Goal: Transaction & Acquisition: Book appointment/travel/reservation

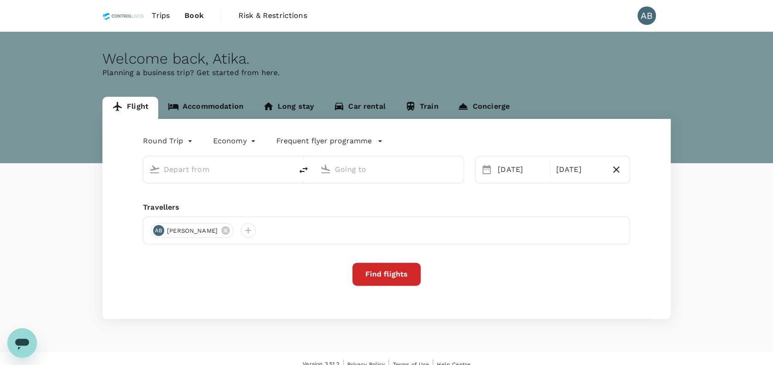
type input "Kuala Lumpur Intl ([GEOGRAPHIC_DATA])"
type input "Bintulu, [GEOGRAPHIC_DATA] (any)"
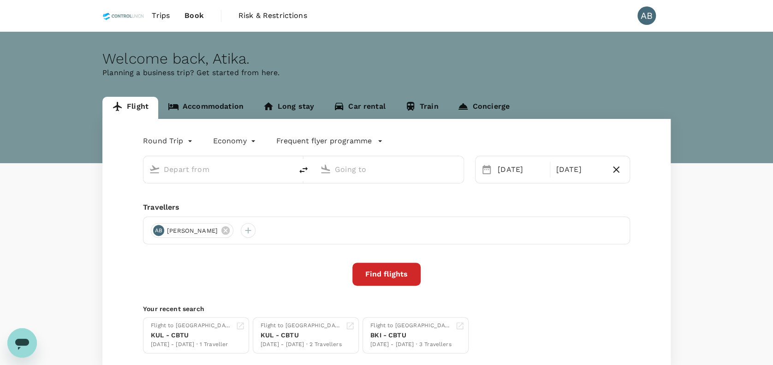
type input "Kuala Lumpur Intl ([GEOGRAPHIC_DATA])"
type input "Bintulu, [GEOGRAPHIC_DATA] (any)"
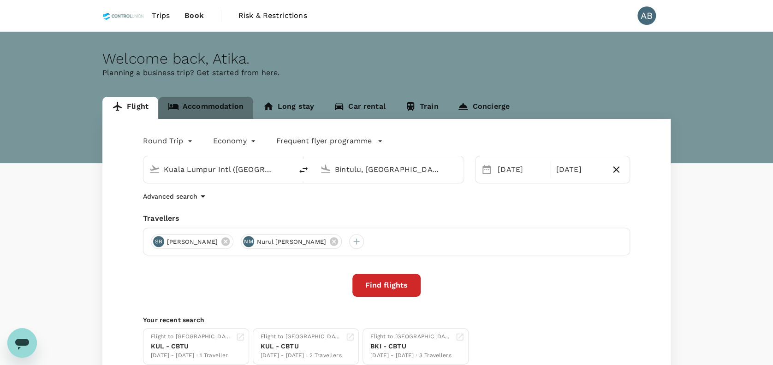
click at [213, 115] on link "Accommodation" at bounding box center [205, 108] width 95 height 22
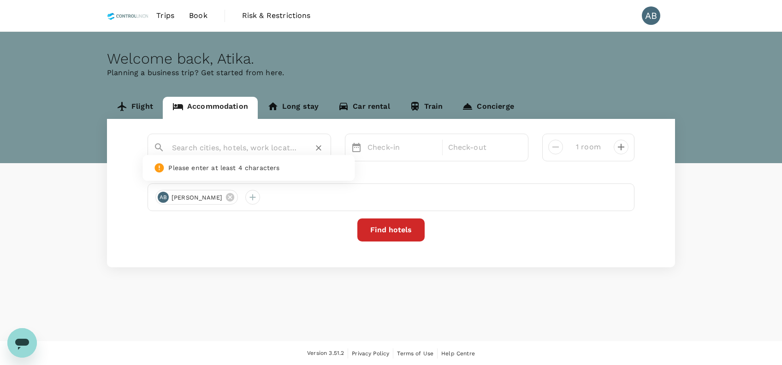
click at [239, 143] on input "text" at bounding box center [235, 148] width 127 height 14
click at [228, 169] on span "[GEOGRAPHIC_DATA]" at bounding box center [204, 167] width 78 height 9
type input "[GEOGRAPHIC_DATA]"
click at [396, 152] on p "Check-in" at bounding box center [402, 147] width 69 height 11
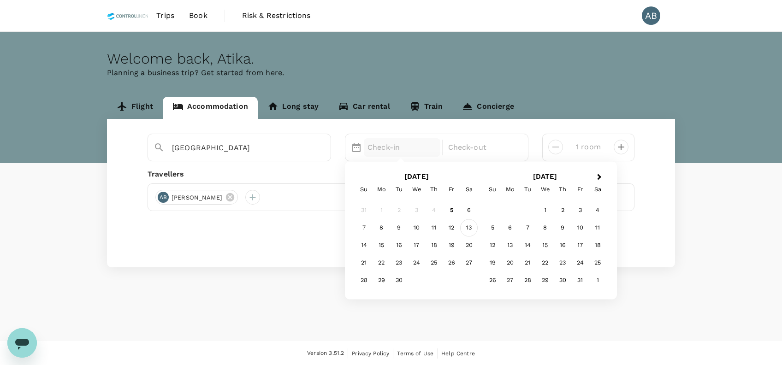
click at [466, 228] on div "13" at bounding box center [469, 228] width 18 height 18
click at [367, 245] on div "14" at bounding box center [364, 246] width 18 height 18
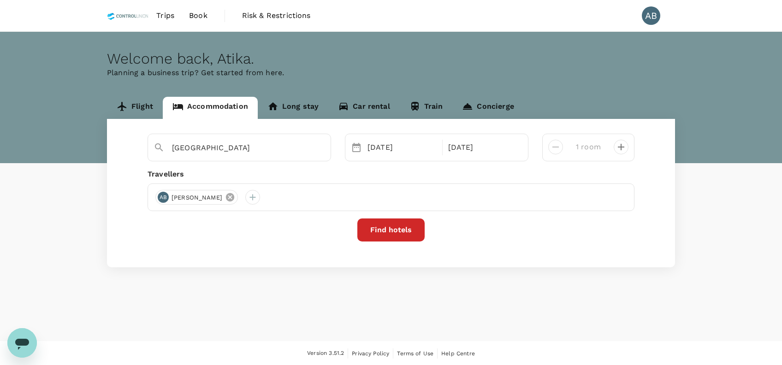
click at [228, 198] on icon at bounding box center [230, 197] width 10 height 10
click at [163, 196] on div at bounding box center [162, 197] width 15 height 15
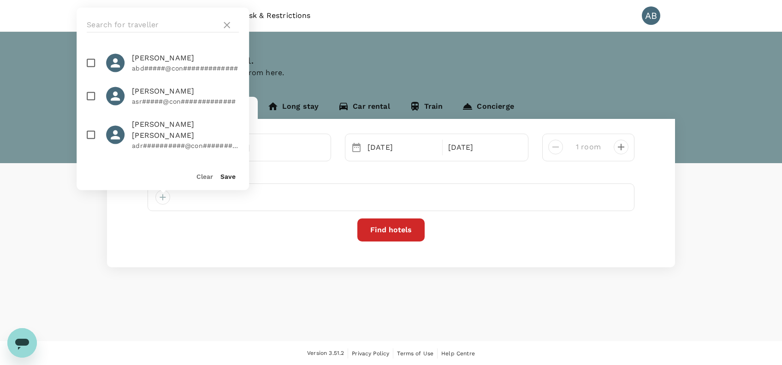
click at [89, 65] on input "checkbox" at bounding box center [90, 62] width 19 height 19
checkbox input "true"
click at [226, 174] on button "Save" at bounding box center [227, 176] width 15 height 7
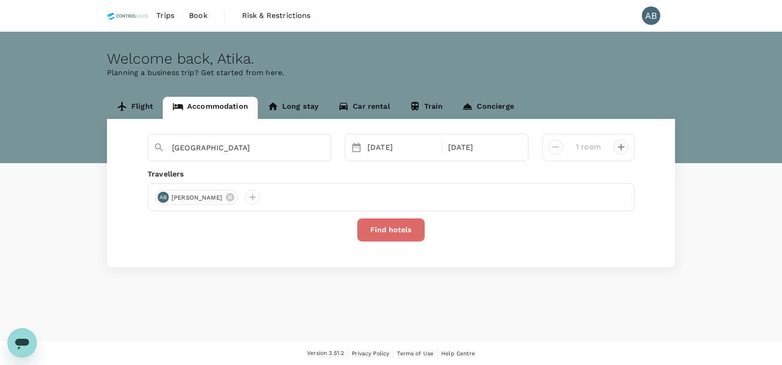
click at [397, 231] on button "Find hotels" at bounding box center [390, 230] width 67 height 23
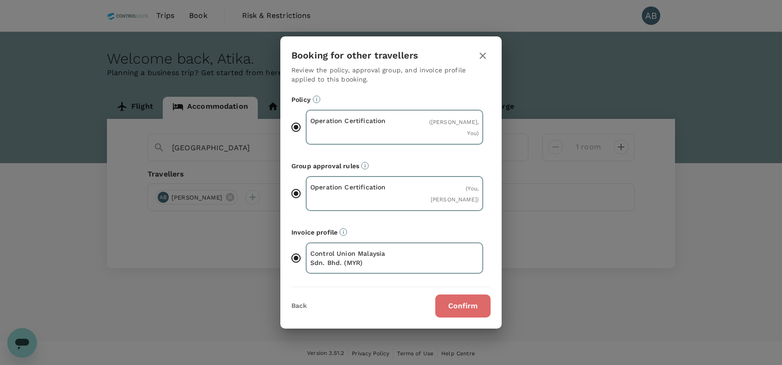
click at [473, 299] on button "Confirm" at bounding box center [462, 306] width 55 height 23
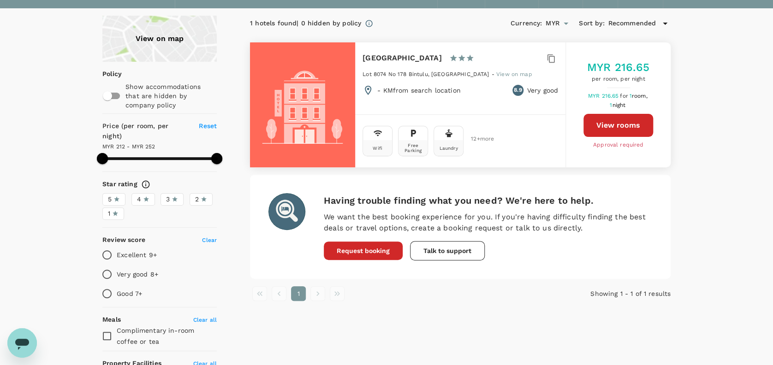
scroll to position [74, 0]
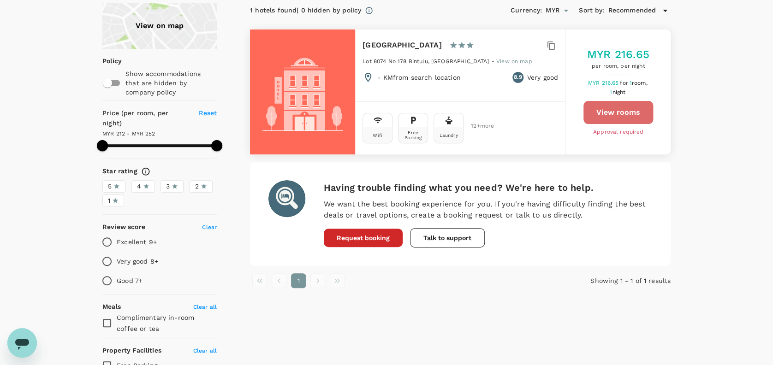
click at [620, 111] on button "View rooms" at bounding box center [618, 112] width 70 height 23
type input "252.31"
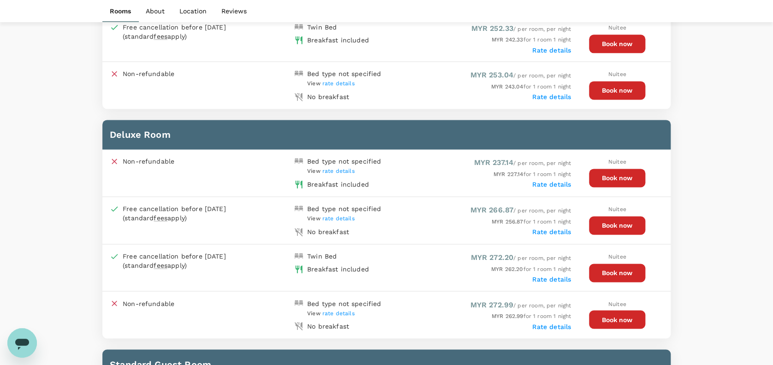
scroll to position [576, 0]
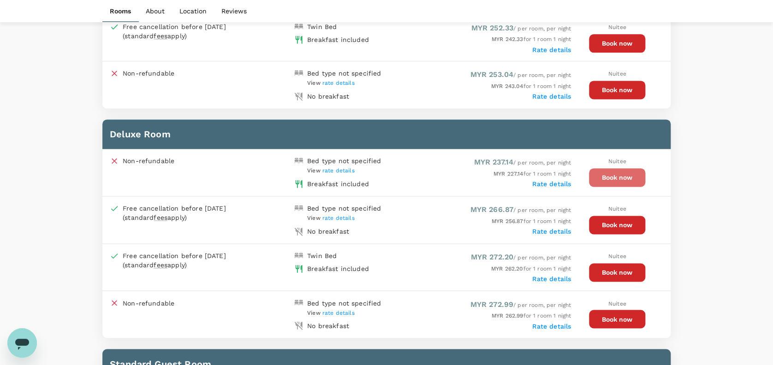
click at [603, 174] on button "Book now" at bounding box center [617, 177] width 56 height 18
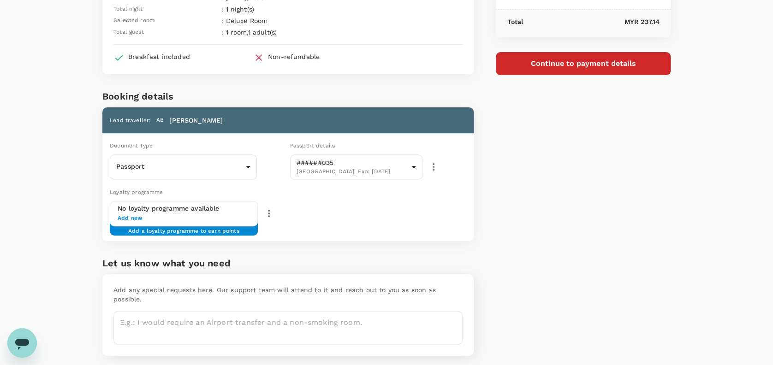
scroll to position [122, 0]
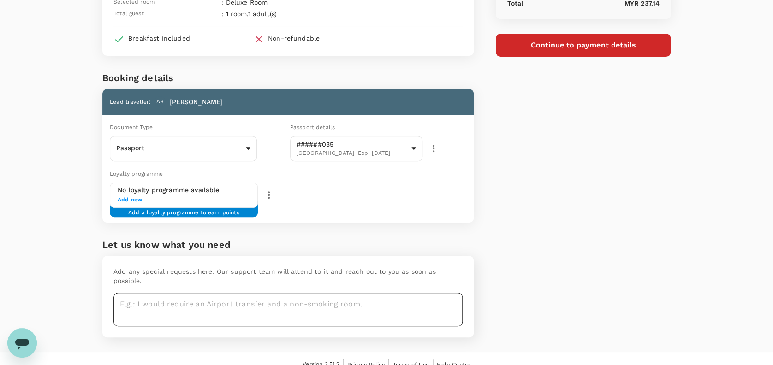
click at [183, 295] on textarea at bounding box center [287, 310] width 349 height 34
type textarea "N"
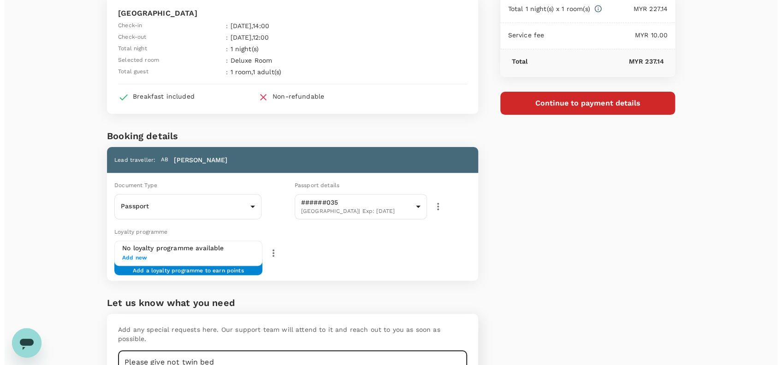
scroll to position [0, 0]
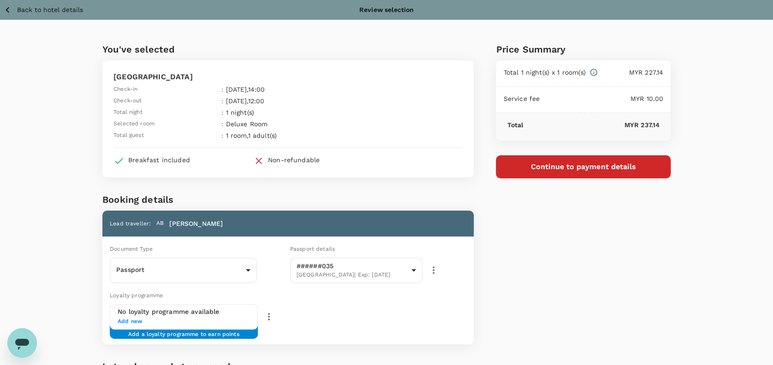
type textarea "Please give not twin bed"
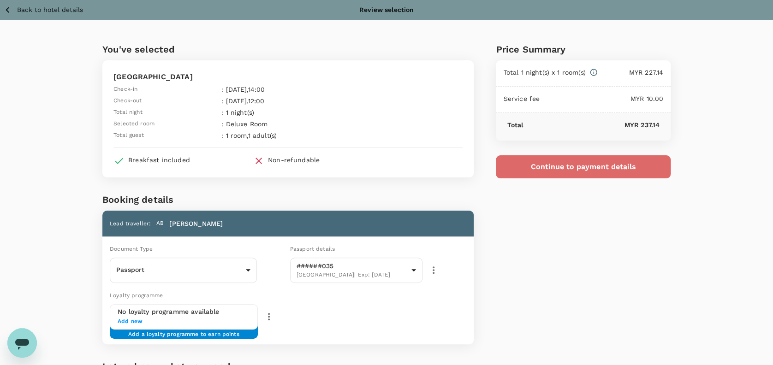
click at [576, 155] on button "Continue to payment details" at bounding box center [583, 166] width 175 height 23
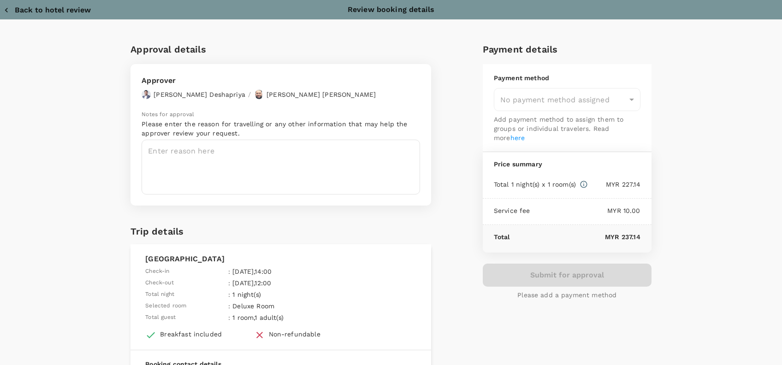
type input "9e254831-a140-43d4-90d9-f4bdc71b84d3"
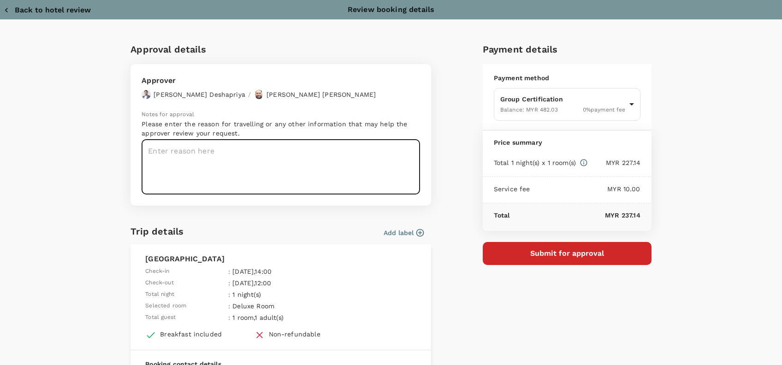
click at [169, 154] on textarea at bounding box center [281, 167] width 279 height 55
paste textarea "Hi @Muhammad Hariz Bin Abdul Rahman, Requesting your approval for the flight be…"
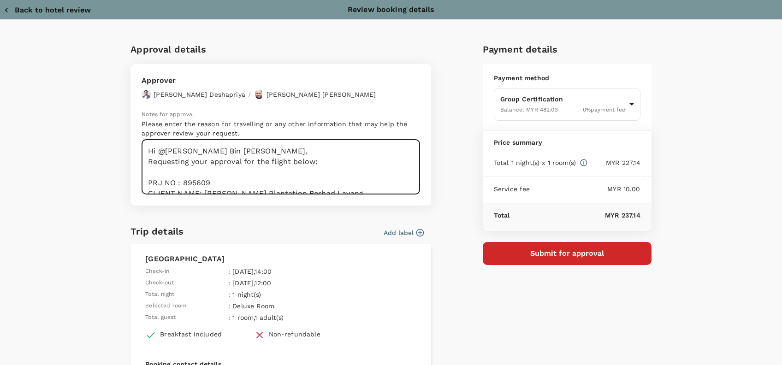
scroll to position [66, 0]
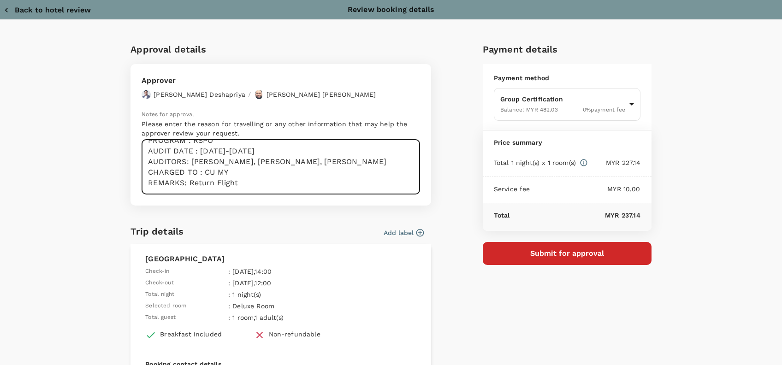
drag, startPoint x: 240, startPoint y: 178, endPoint x: 142, endPoint y: 184, distance: 98.0
click at [142, 184] on textarea "Hi @Muhammad Hariz Bin Abdul Rahman, Requesting your approval for the flight be…" at bounding box center [281, 167] width 279 height 55
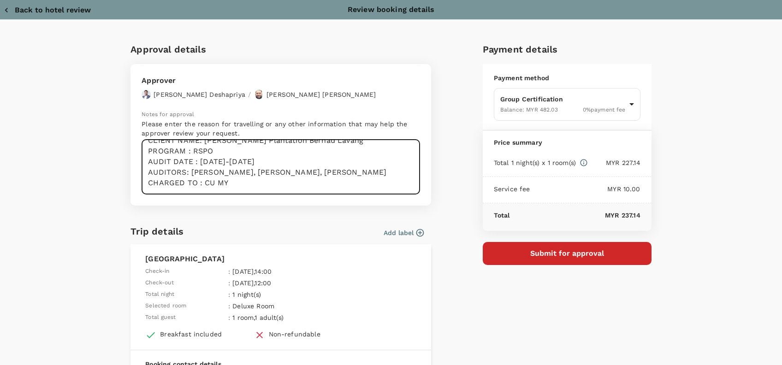
click at [231, 167] on textarea "Hi @Muhammad Hariz Bin Abdul Rahman, Requesting your approval for the flight be…" at bounding box center [281, 167] width 279 height 55
click at [236, 172] on textarea "Hi @Muhammad Hariz Bin Abdul Rahman, Requesting your approval for the flight be…" at bounding box center [281, 167] width 279 height 55
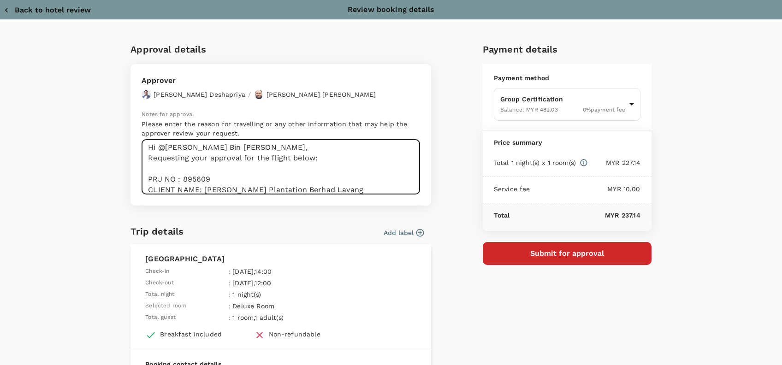
scroll to position [0, 0]
click at [284, 162] on textarea "Hi @Muhammad Hariz Bin Abdul Rahman, Requesting your approval for the flight be…" at bounding box center [281, 167] width 279 height 55
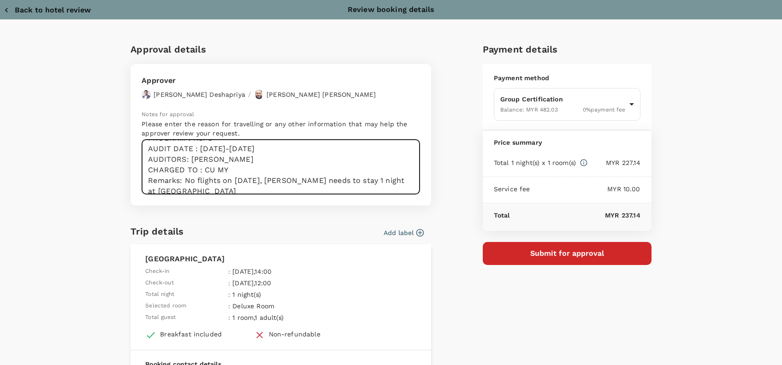
scroll to position [61, 0]
click at [210, 156] on textarea "Hi @Muhammad Hariz Bin Abdul Rahman, Requesting your approval for the Hotel boo…" at bounding box center [281, 167] width 279 height 55
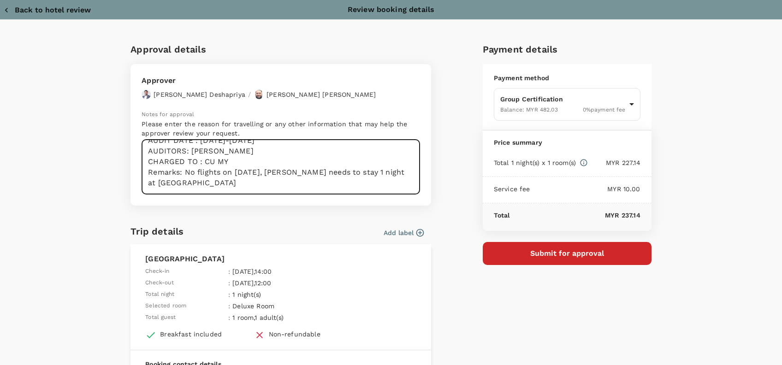
scroll to position [77, 0]
click at [186, 183] on textarea "Hi @Muhammad Hariz Bin Abdul Rahman, Requesting your approval for the Hotel boo…" at bounding box center [281, 167] width 279 height 55
click at [280, 181] on textarea "Hi @Muhammad Hariz Bin Abdul Rahman, Requesting your approval for the Hotel boo…" at bounding box center [281, 167] width 279 height 55
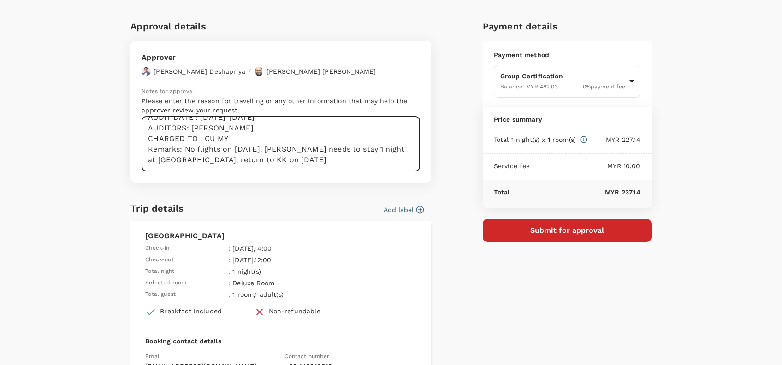
scroll to position [23, 0]
type textarea "Hi @Muhammad Hariz Bin Abdul Rahman, Requesting your approval for the Hotel boo…"
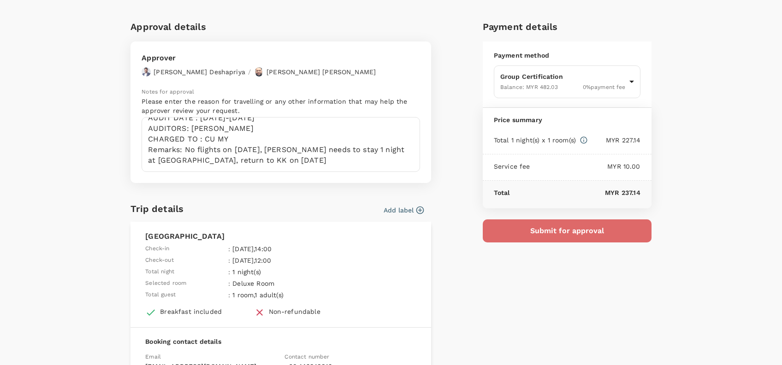
click at [575, 236] on button "Submit for approval" at bounding box center [567, 230] width 169 height 23
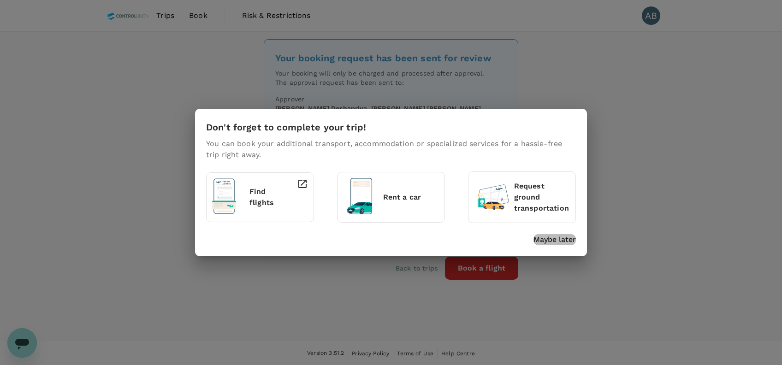
click at [556, 239] on p "Maybe later" at bounding box center [555, 239] width 42 height 11
